Goal: Task Accomplishment & Management: Manage account settings

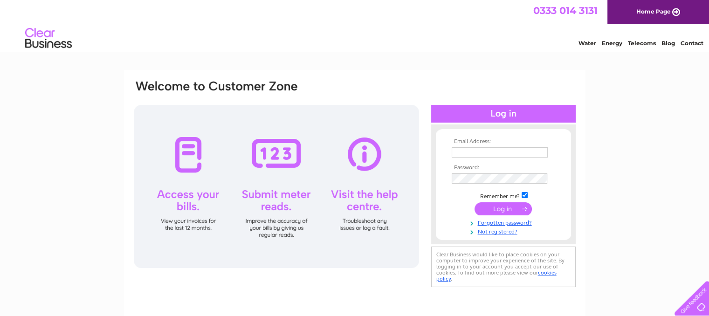
click at [515, 150] on input "text" at bounding box center [499, 152] width 96 height 10
type input "clkdholdings@outlook.com"
click at [474, 203] on input "submit" at bounding box center [502, 209] width 57 height 13
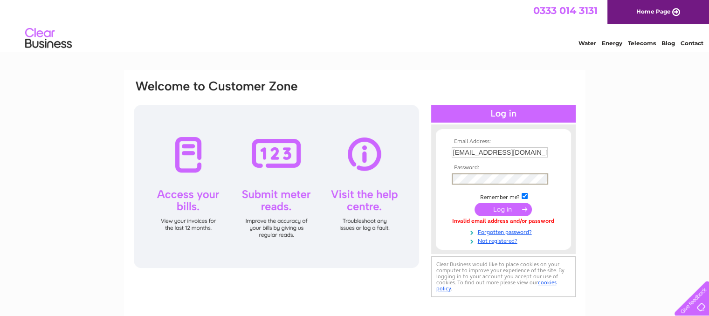
click at [474, 203] on input "submit" at bounding box center [502, 209] width 57 height 13
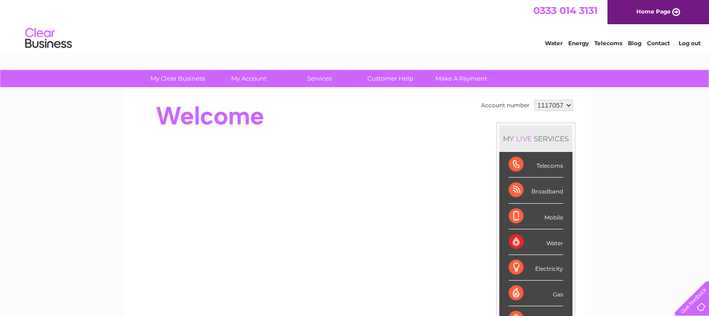
click at [550, 238] on div "Water" at bounding box center [535, 242] width 55 height 26
click at [514, 242] on div "Water" at bounding box center [535, 242] width 55 height 26
click at [551, 243] on div "Water" at bounding box center [535, 242] width 55 height 26
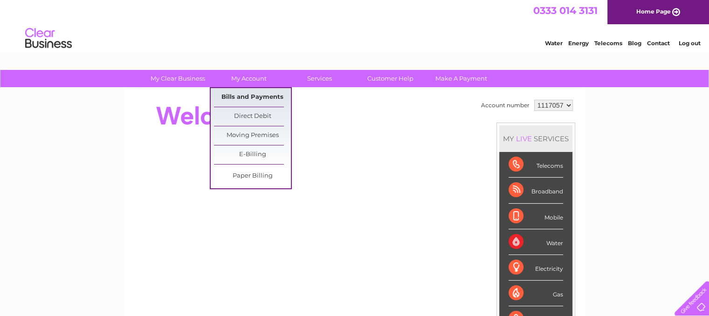
click at [256, 97] on link "Bills and Payments" at bounding box center [252, 97] width 77 height 19
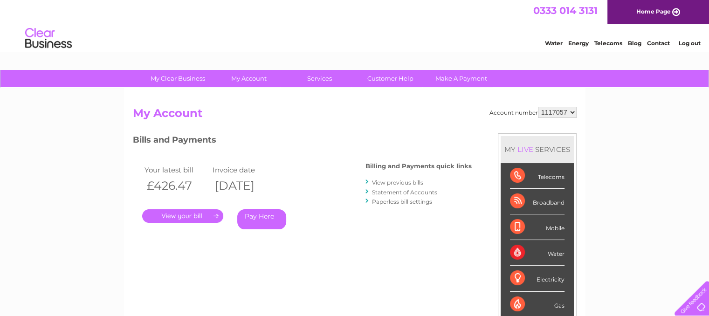
click at [386, 183] on link "View previous bills" at bounding box center [397, 182] width 51 height 7
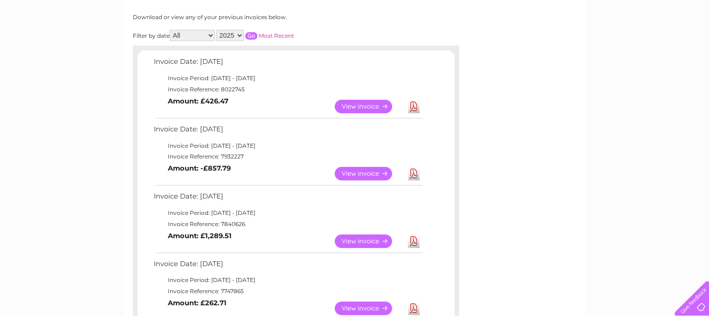
scroll to position [119, 0]
click at [417, 172] on link "Download" at bounding box center [414, 174] width 12 height 14
click at [412, 108] on link "Download" at bounding box center [414, 107] width 12 height 14
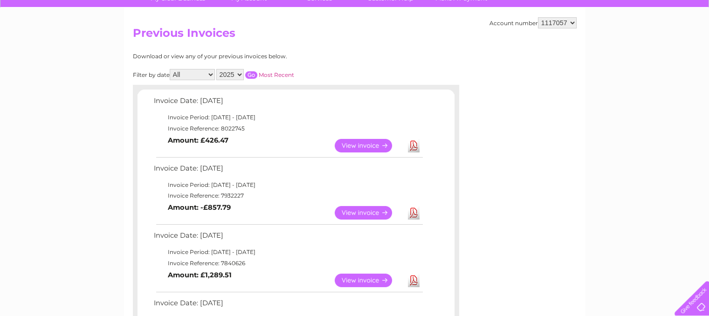
scroll to position [70, 0]
